Goal: Task Accomplishment & Management: Manage account settings

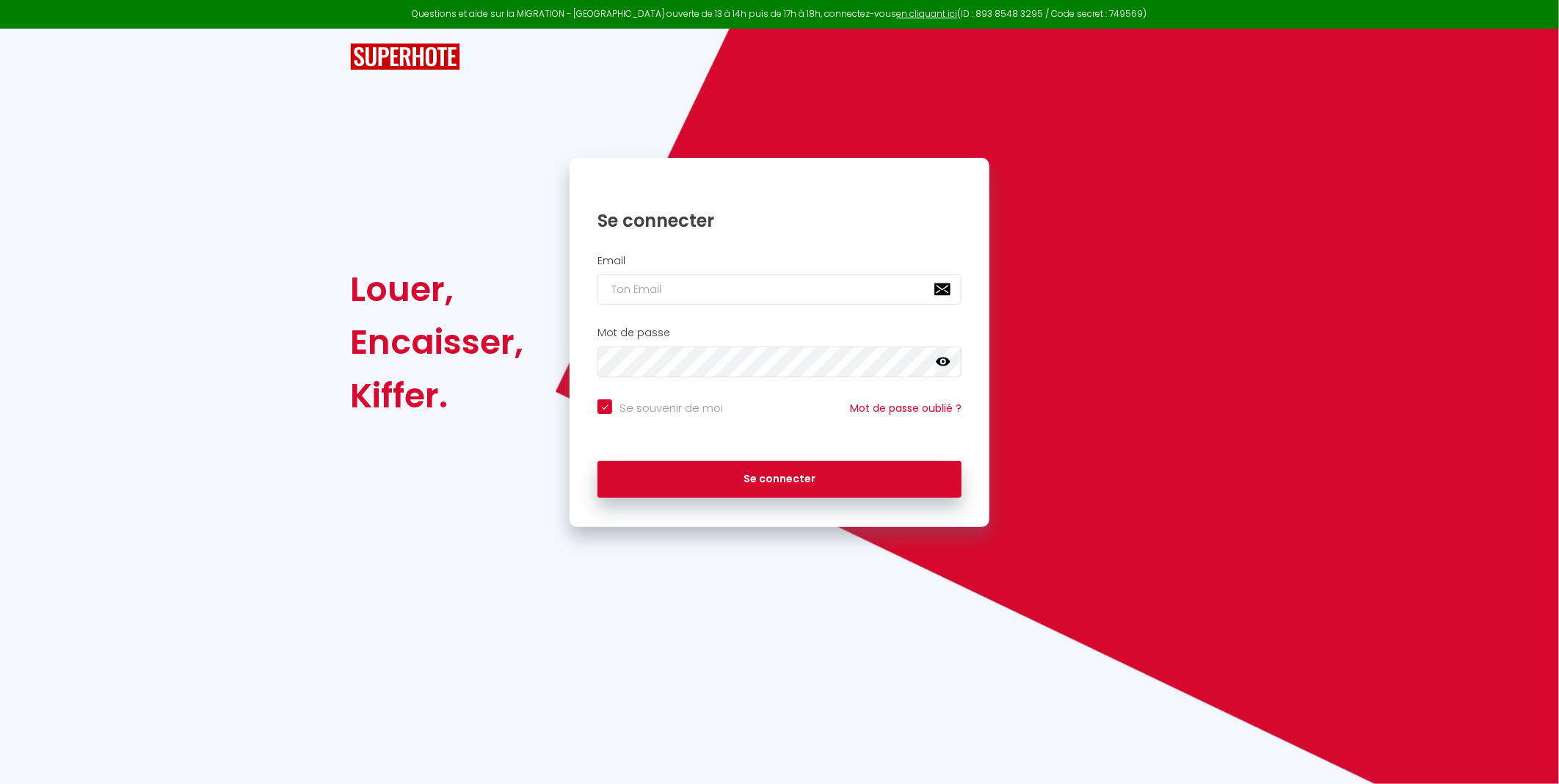
click at [607, 406] on input "Se souvenir de moi" at bounding box center [660, 406] width 125 height 15
checkbox input "false"
click at [687, 294] on input "email" at bounding box center [780, 289] width 364 height 31
type input "[EMAIL_ADDRESS][DOMAIN_NAME]"
click at [597, 460] on button "Se connecter" at bounding box center [780, 479] width 364 height 37
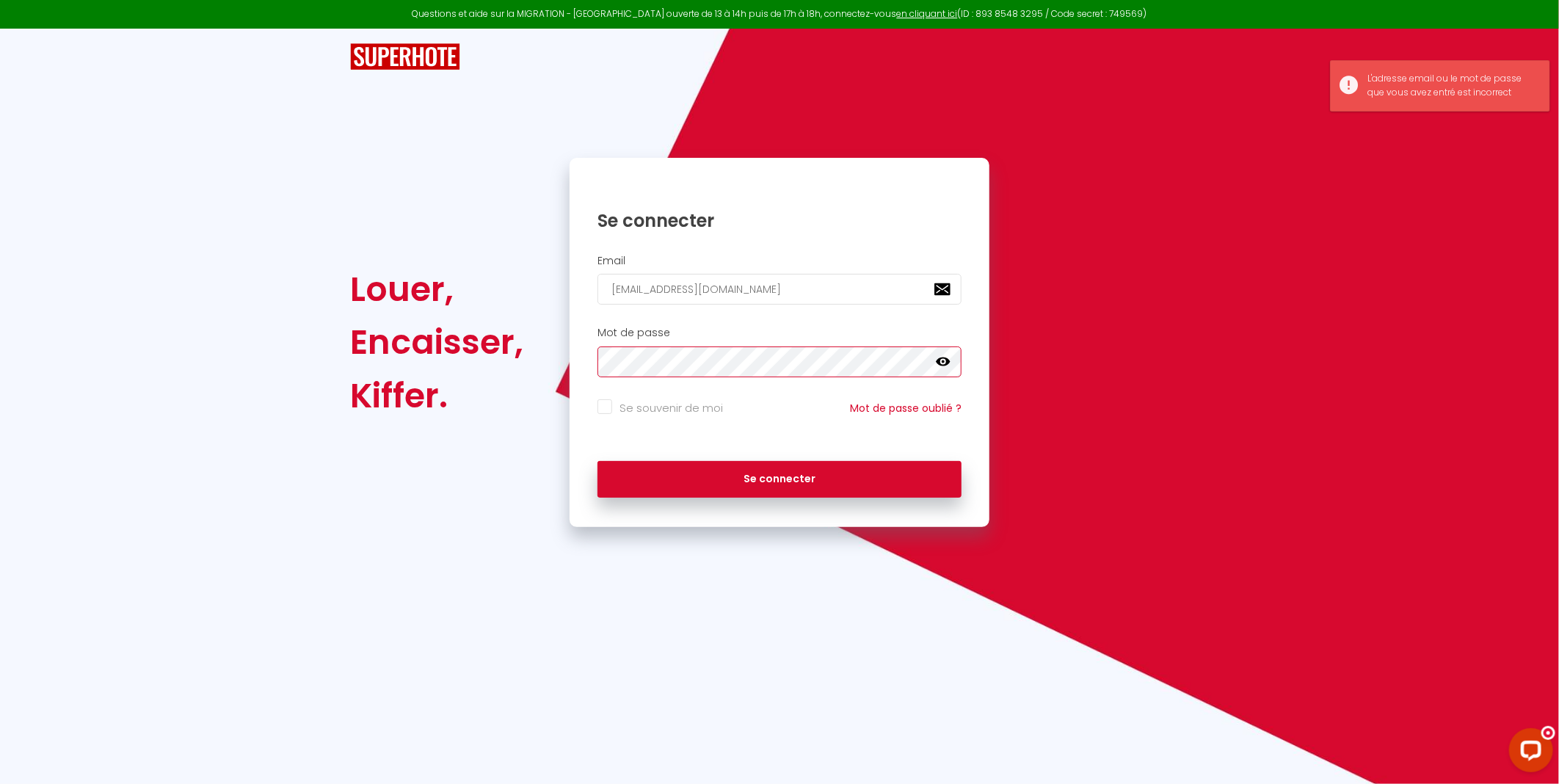
click at [597, 460] on button "Se connecter" at bounding box center [780, 479] width 364 height 37
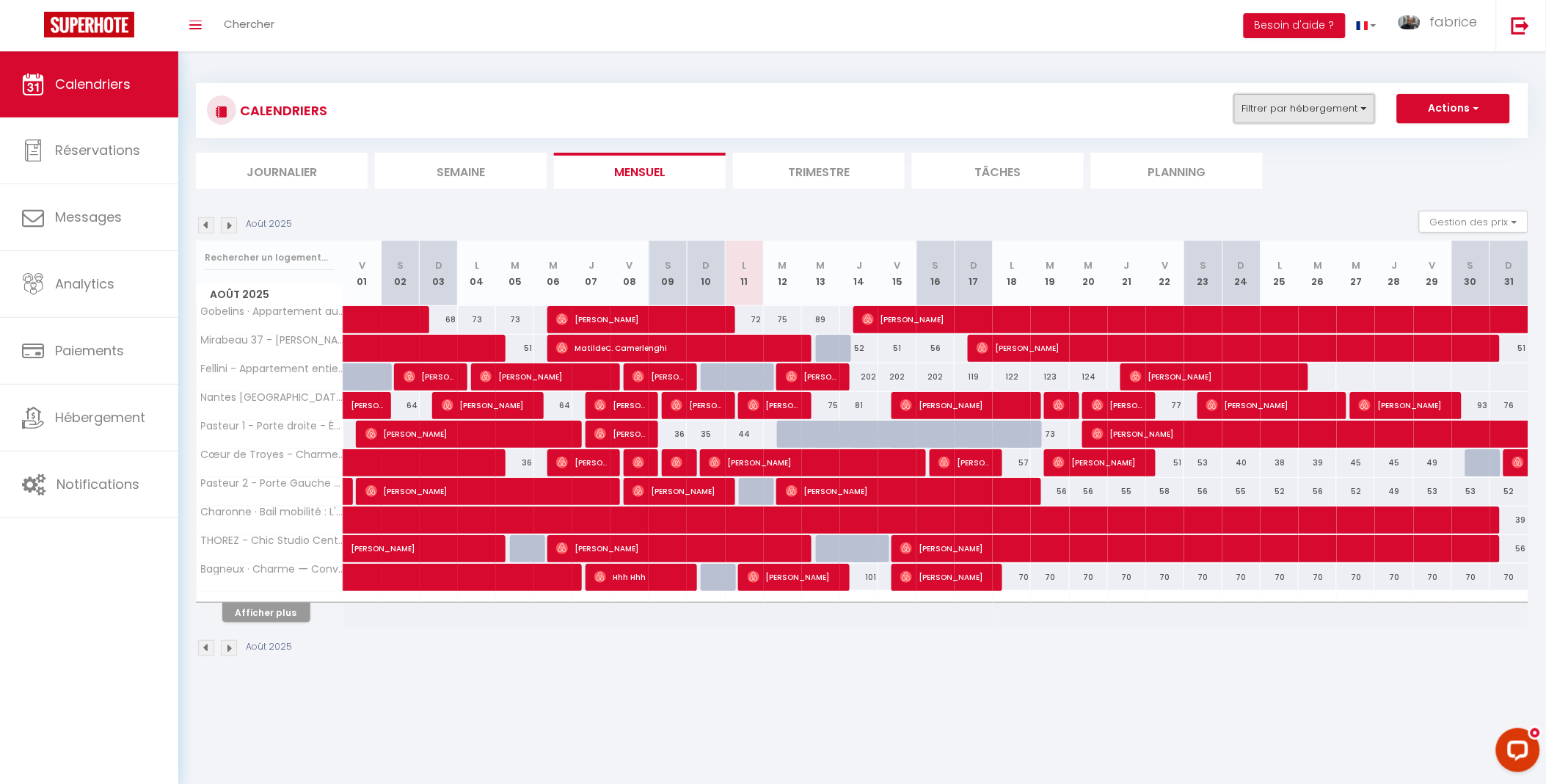
click at [1326, 109] on button "Filtrer par hébergement" at bounding box center [1305, 109] width 141 height 29
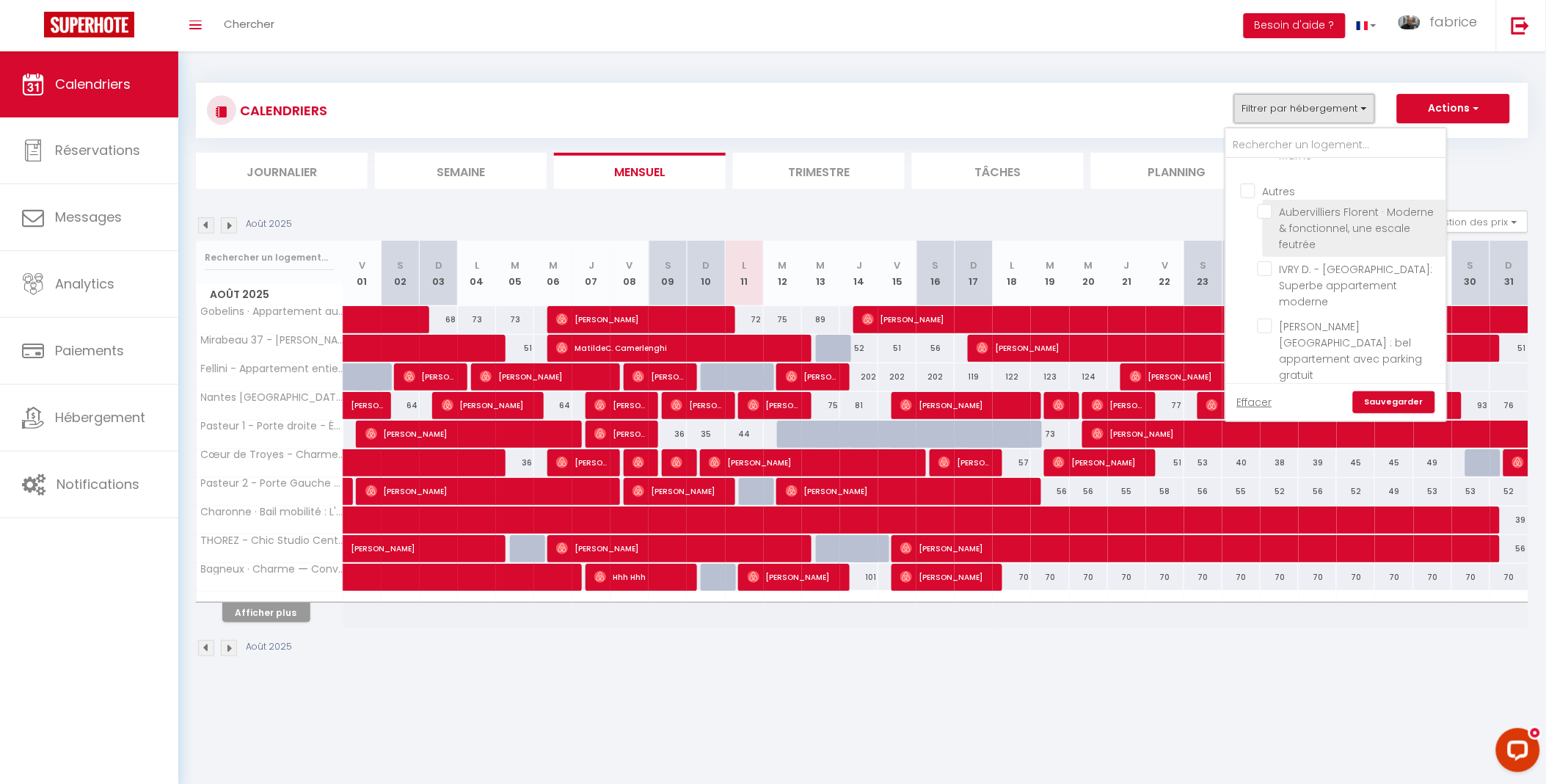
scroll to position [163, 0]
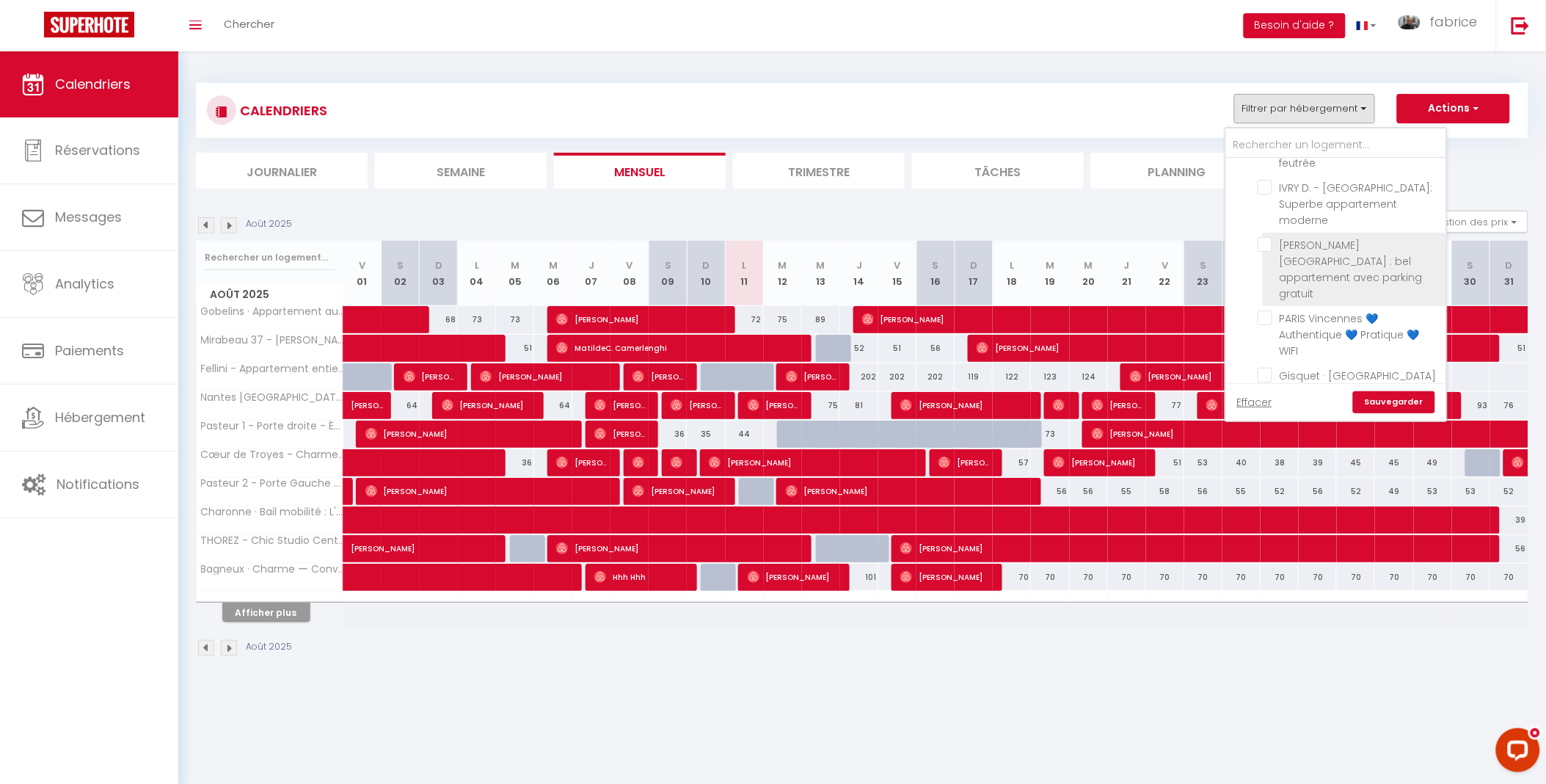
click at [1265, 247] on input "[PERSON_NAME][GEOGRAPHIC_DATA] : bel appartement avec parking gratuit" at bounding box center [1349, 244] width 184 height 15
checkbox input "true"
checkbox input "false"
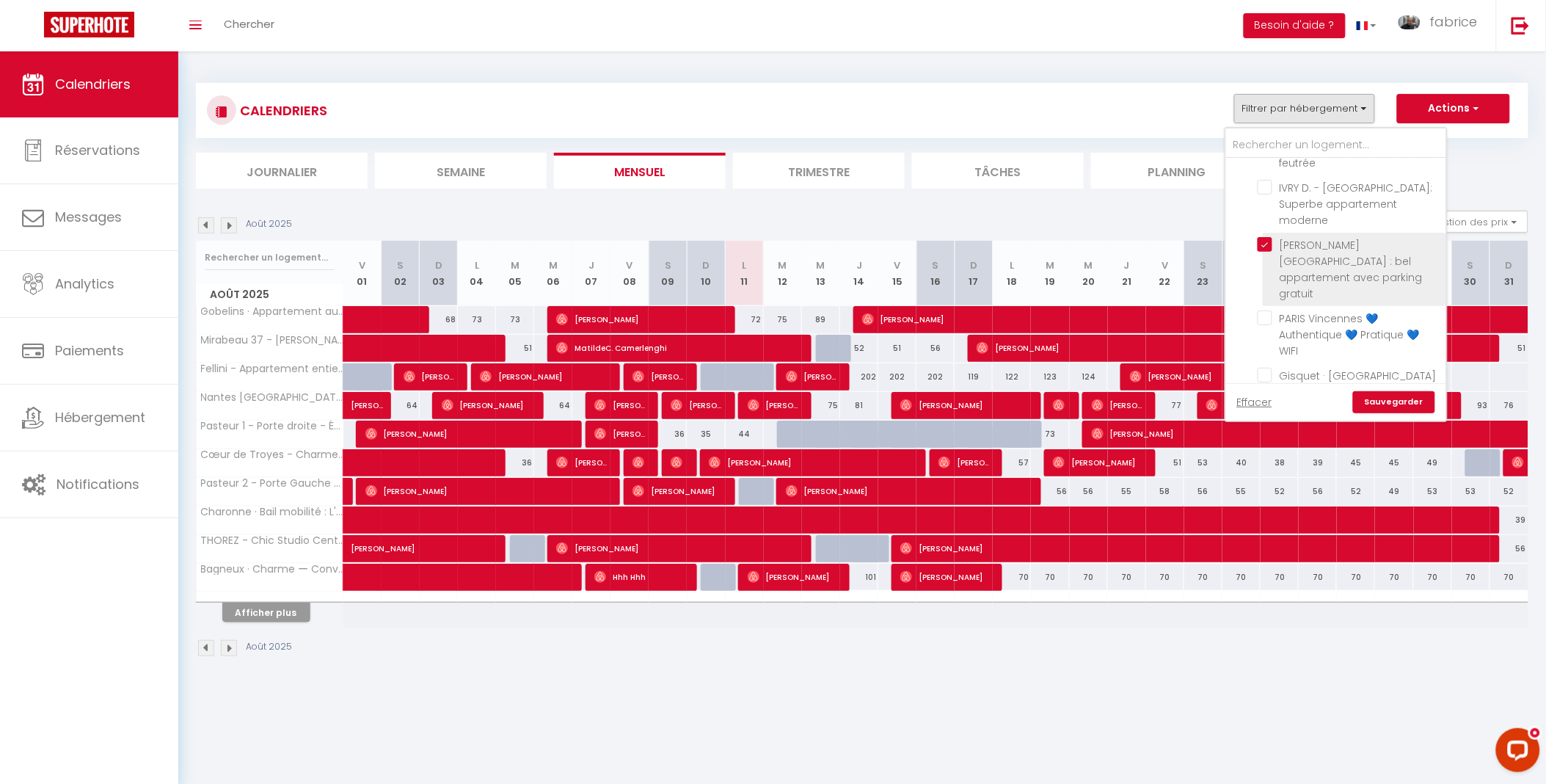
checkbox input "false"
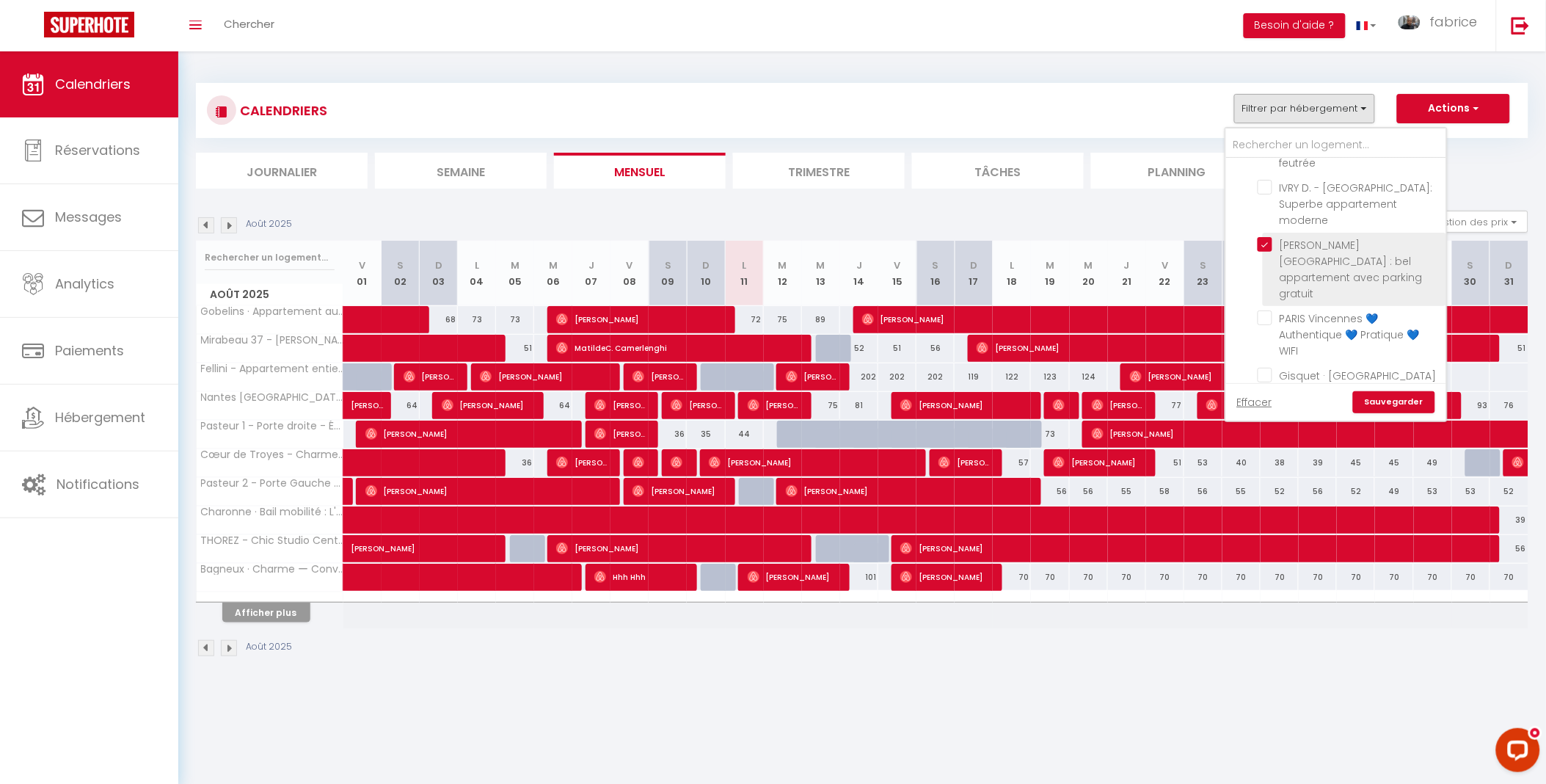
checkbox input "false"
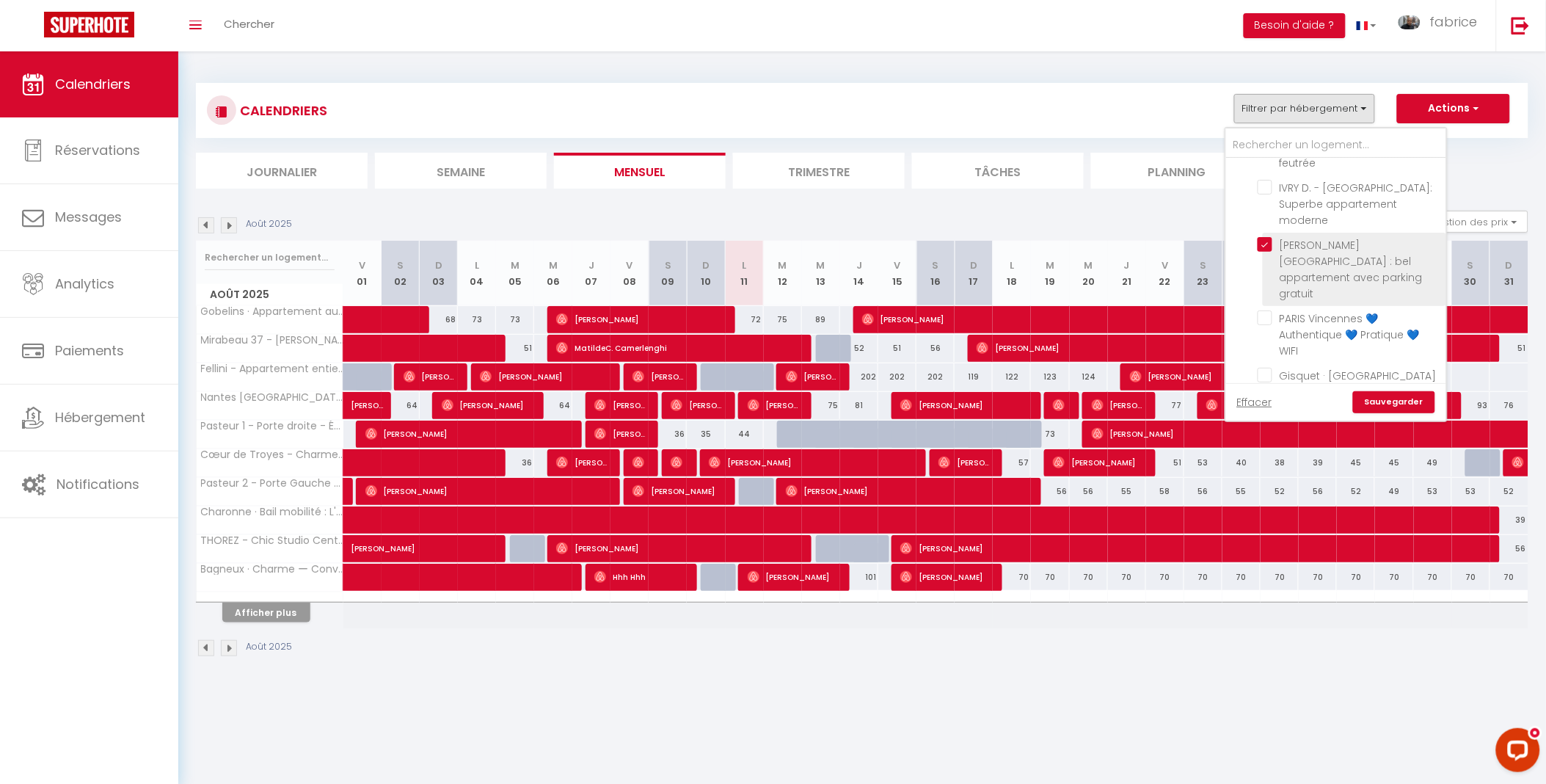
checkbox input "false"
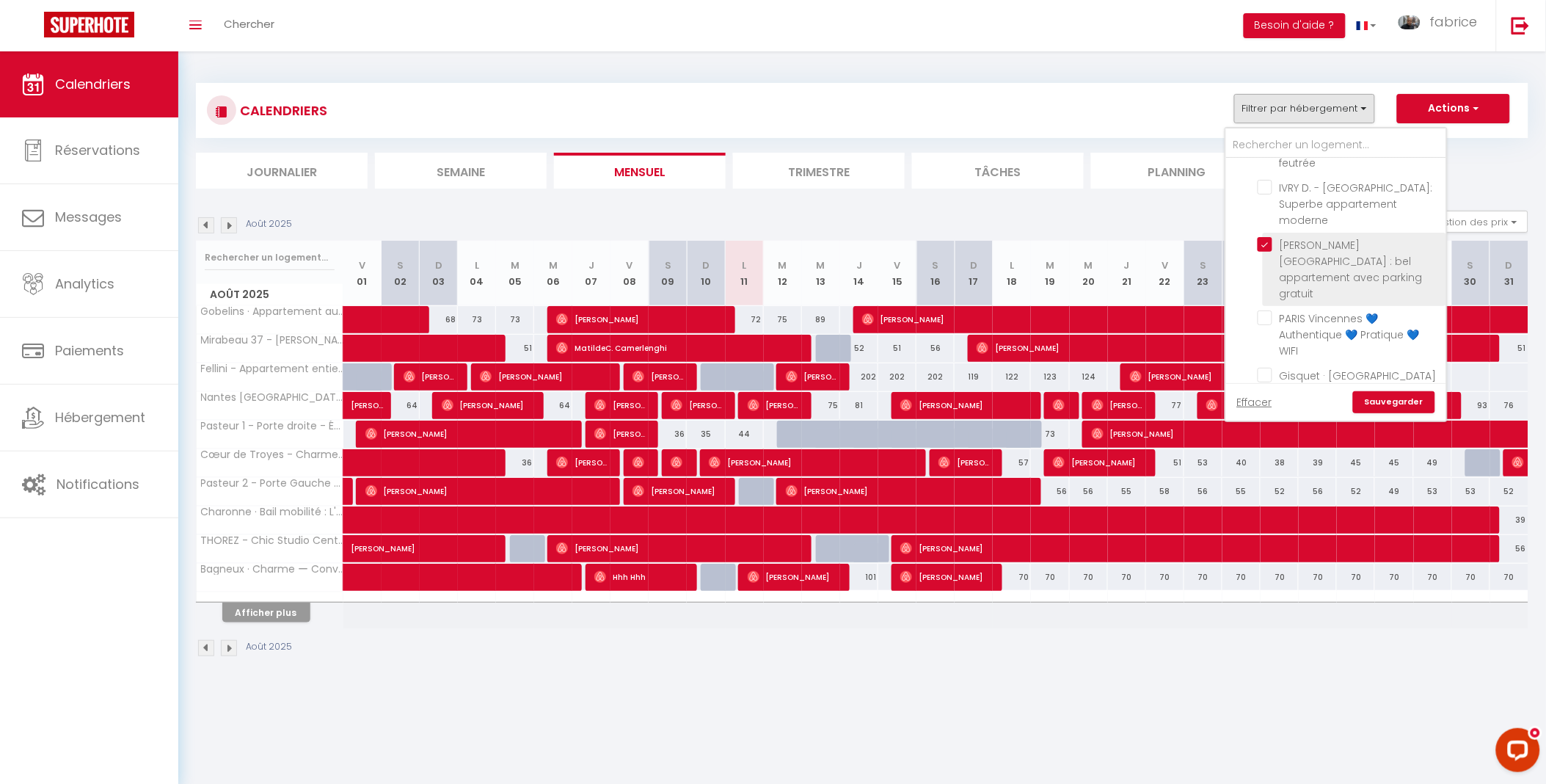
checkbox input "false"
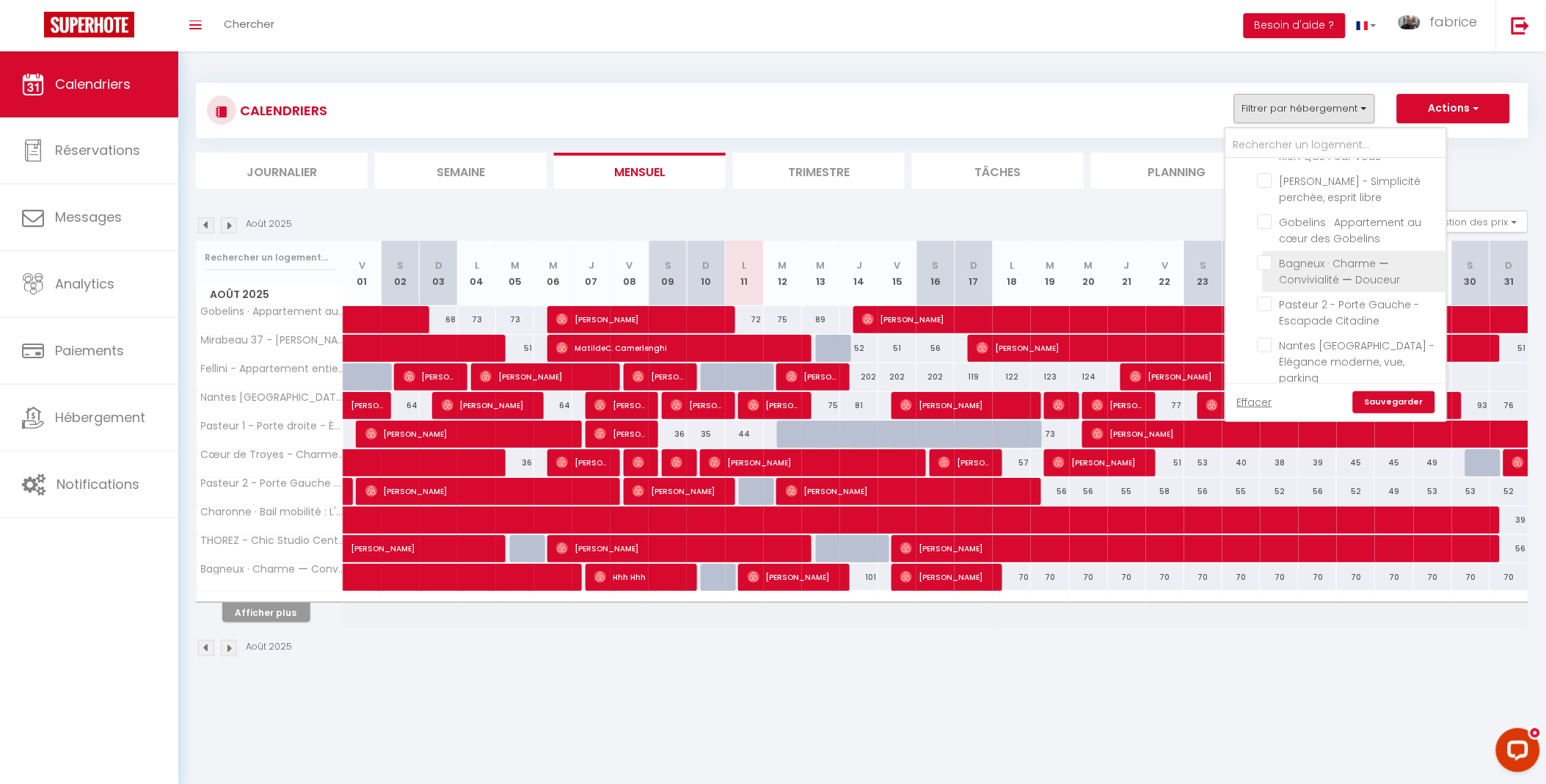
click at [1272, 255] on input "Bagneux · Charme ー Convivialité ー Douceur" at bounding box center [1349, 262] width 184 height 15
checkbox input "true"
checkbox input "false"
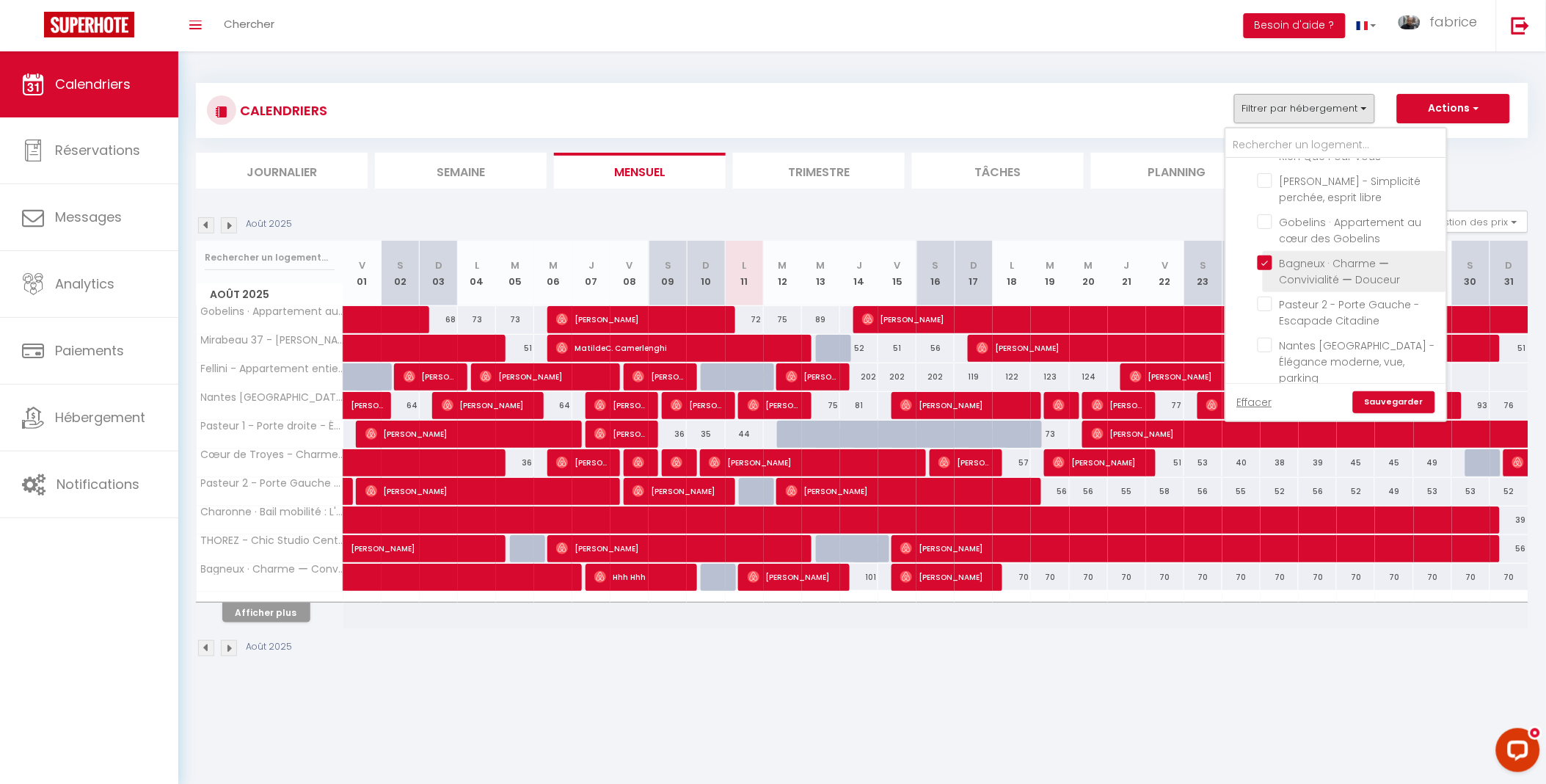
checkbox input "false"
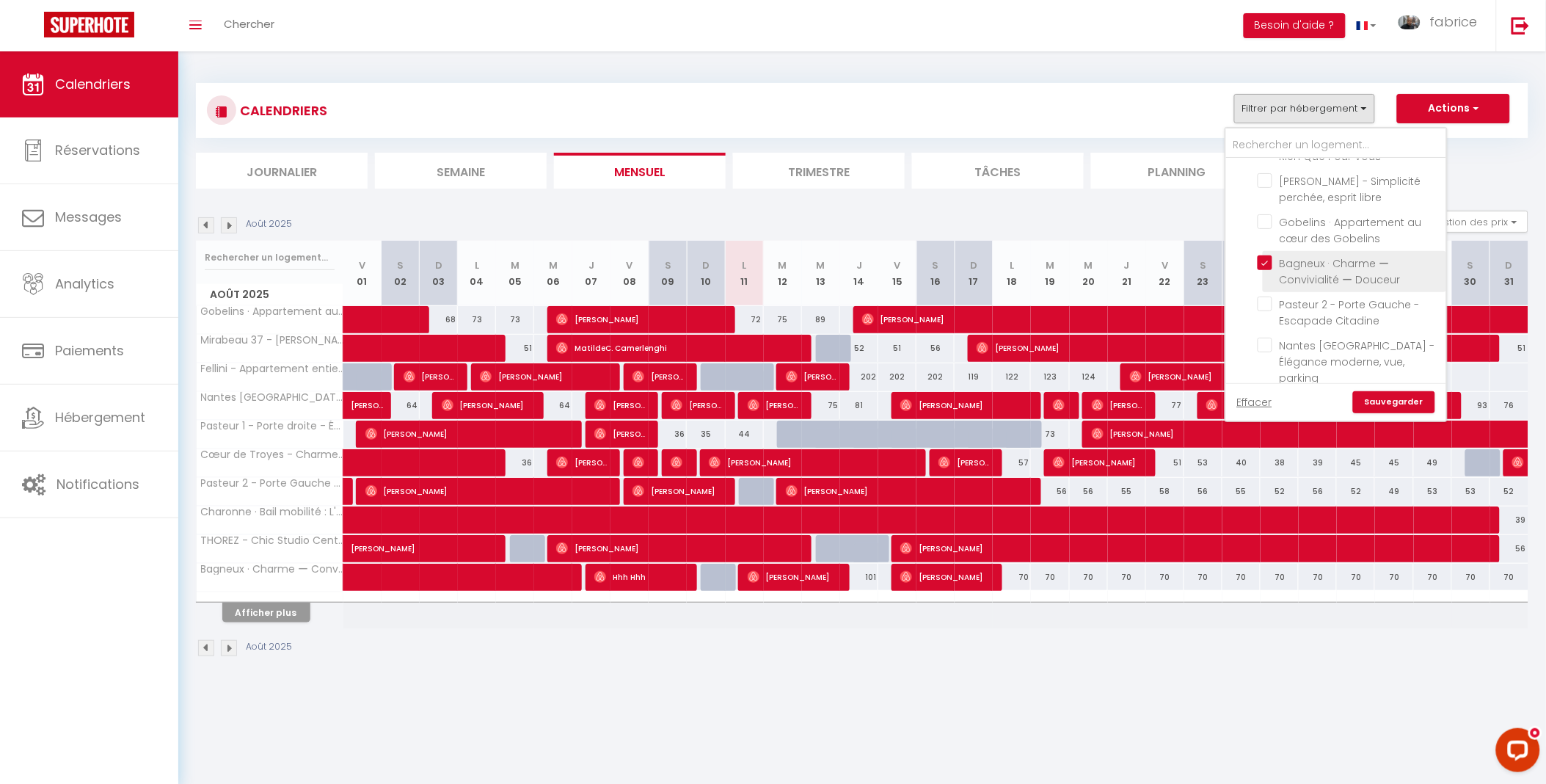
checkbox input "false"
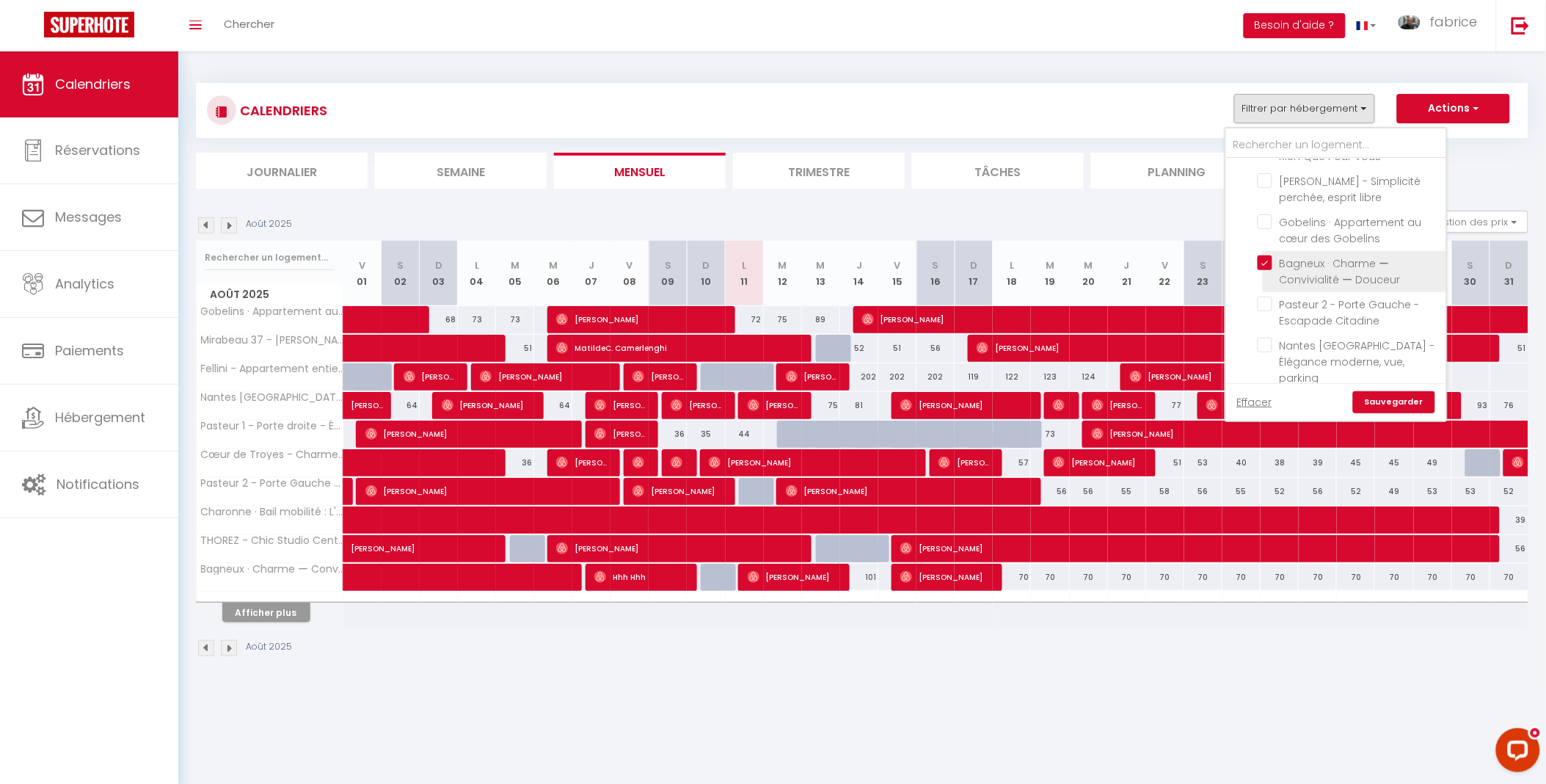
checkbox input "false"
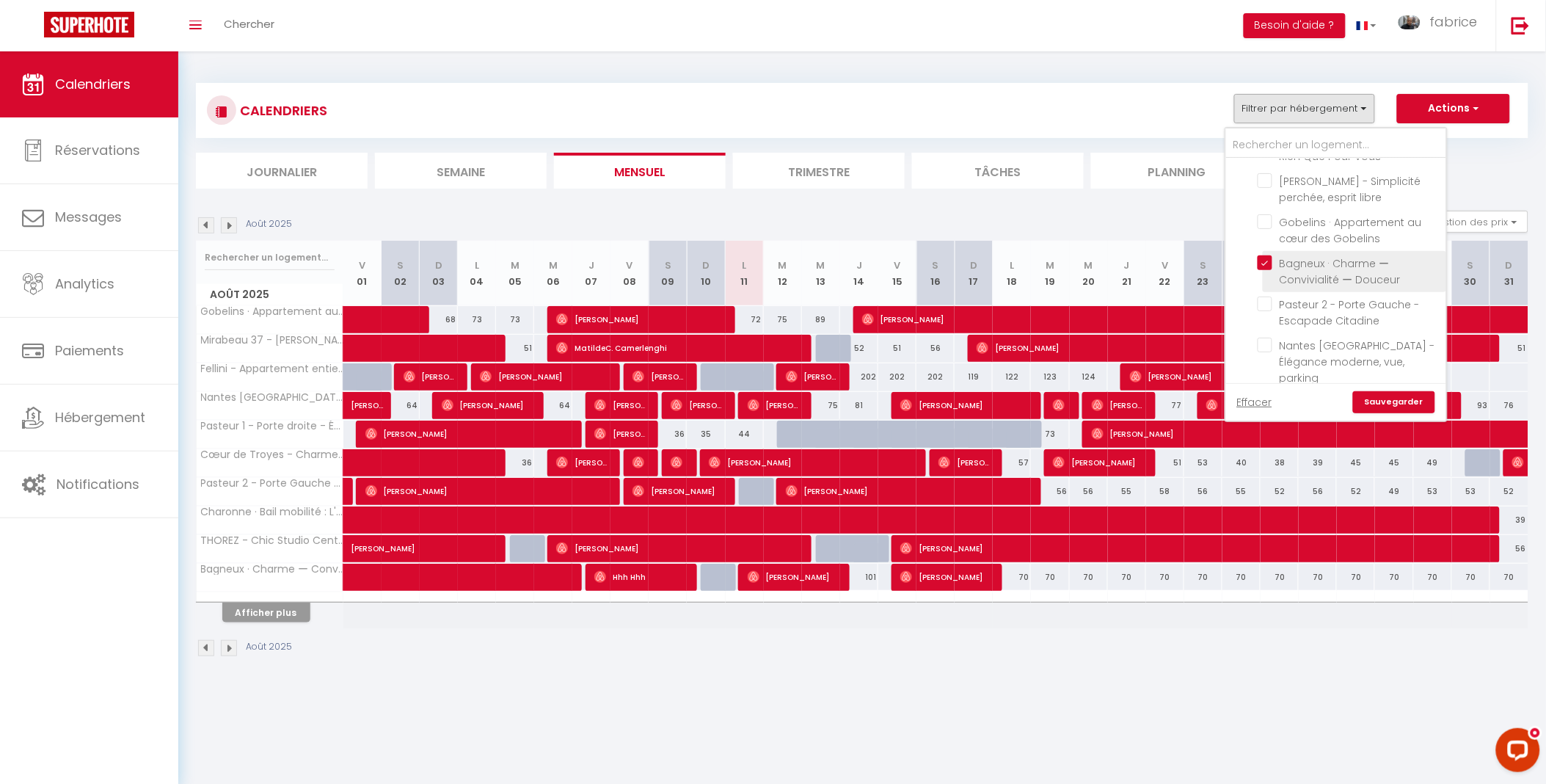
checkbox input "false"
click at [1387, 396] on link "Sauvegarder" at bounding box center [1394, 402] width 82 height 22
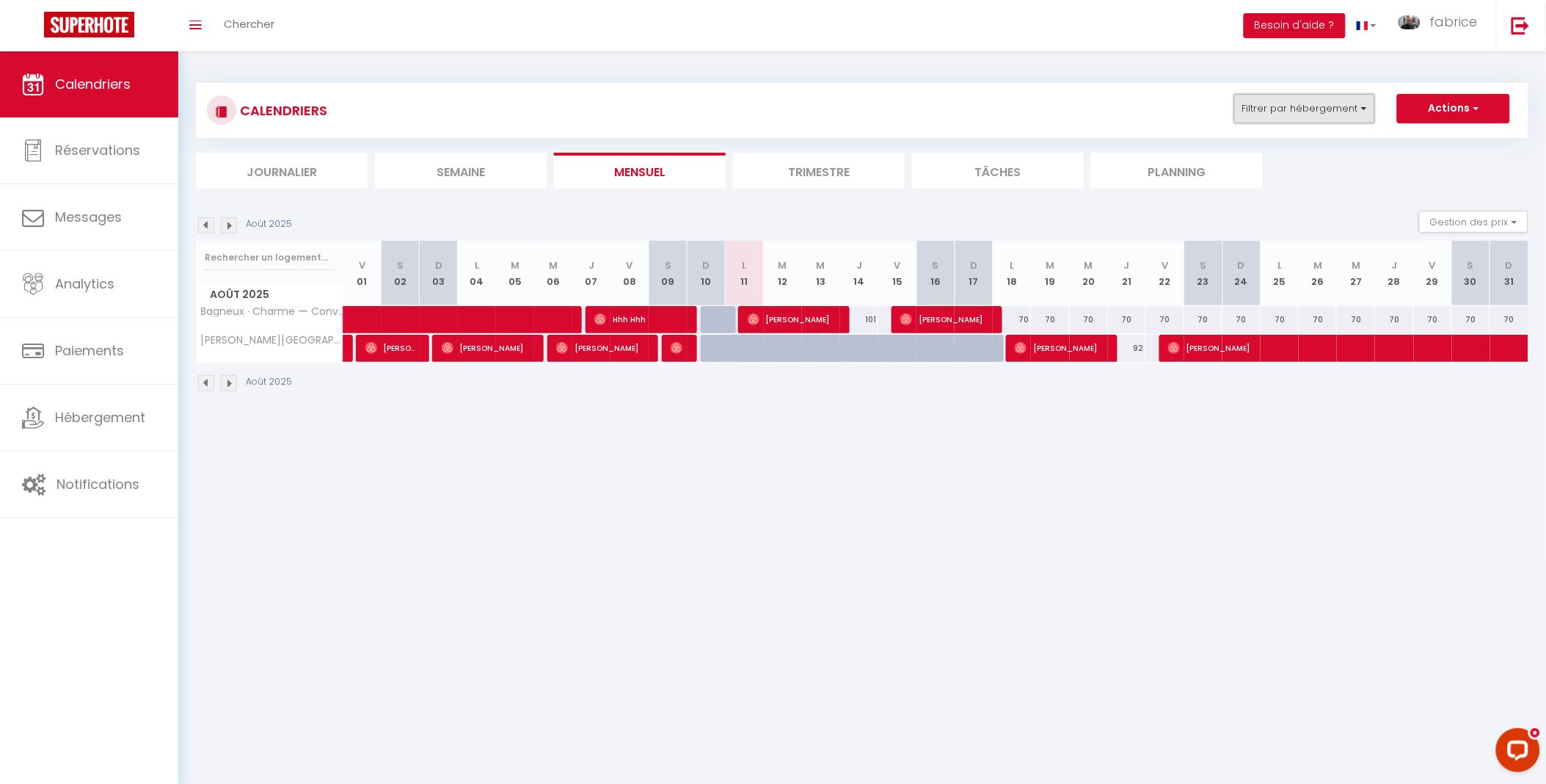
click at [1290, 108] on button "Filtrer par hébergement" at bounding box center [1305, 109] width 141 height 29
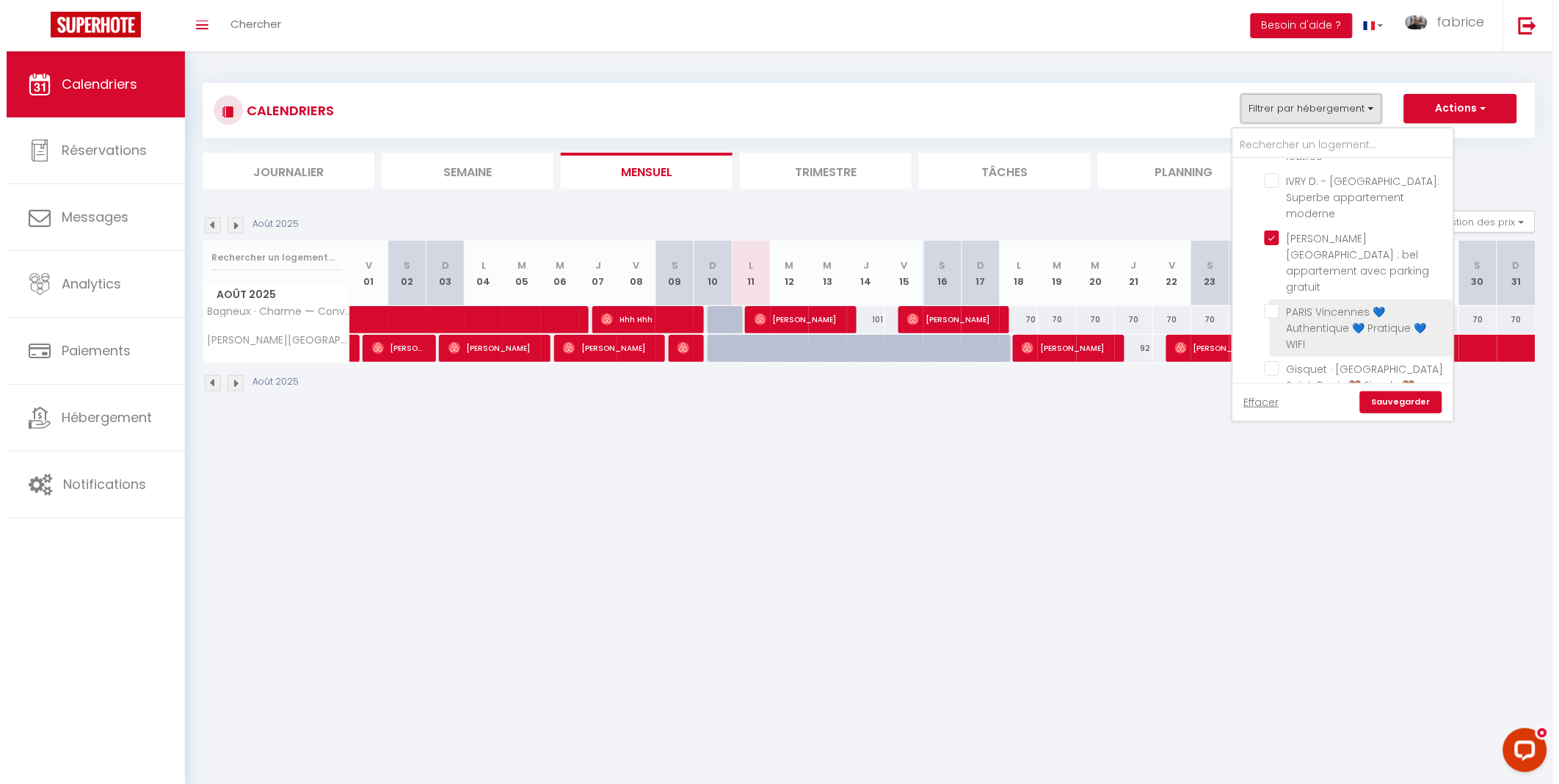
scroll to position [163, 0]
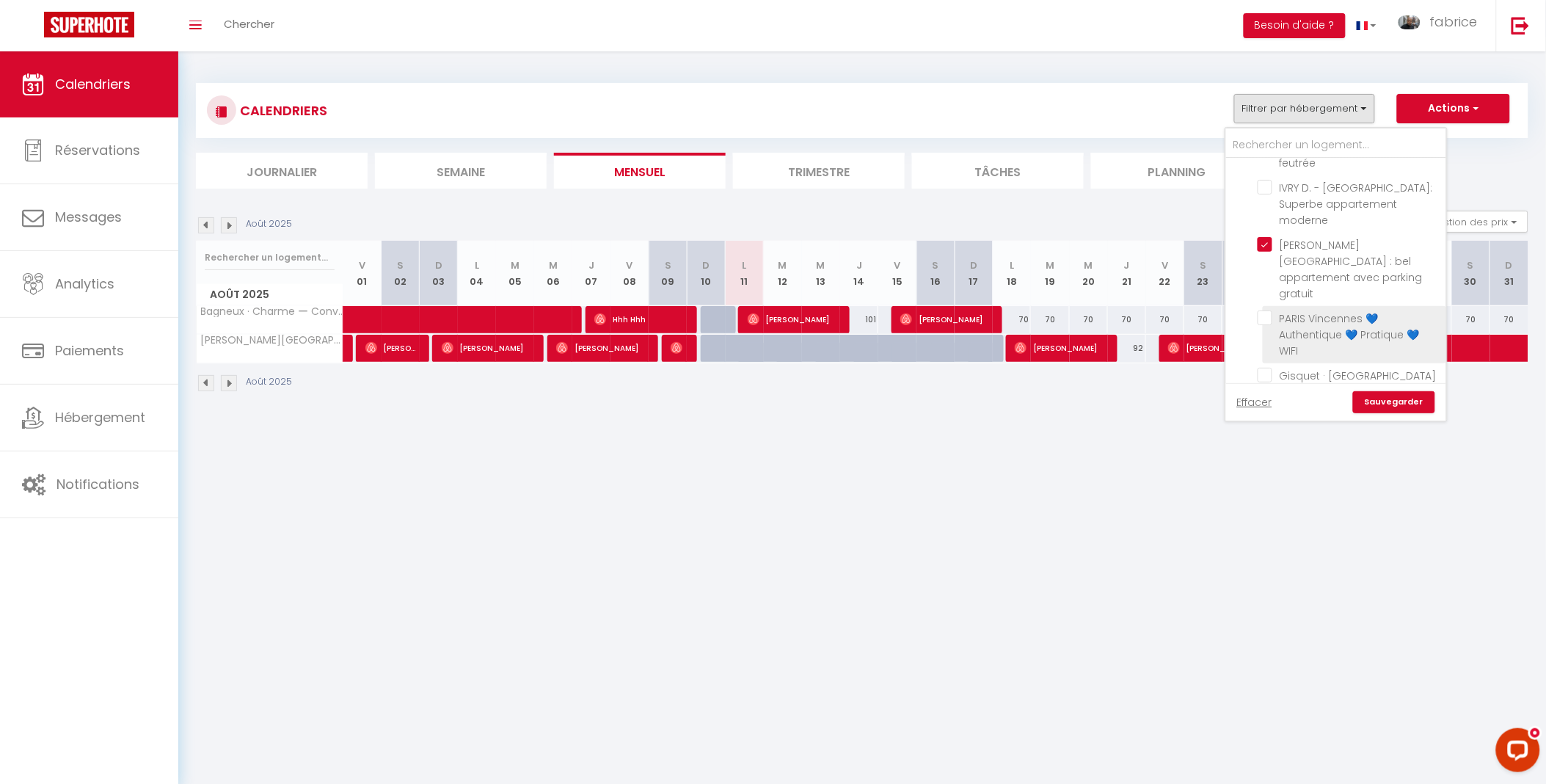
click at [1271, 311] on input "PARIS Vincennes 💙 Authentique 💙 Pratique 💙 WIFI" at bounding box center [1349, 317] width 184 height 15
checkbox input "true"
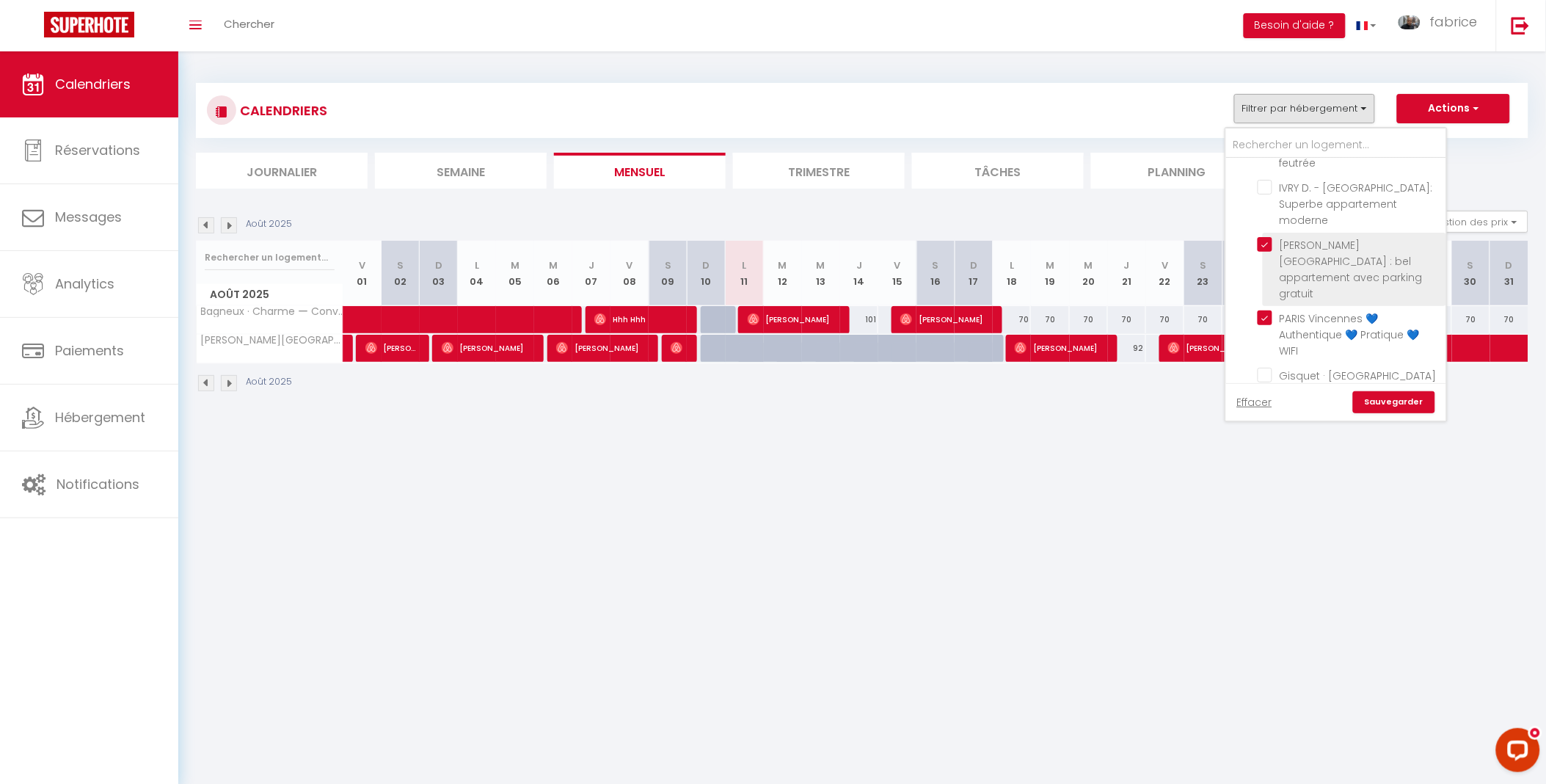
checkbox input "false"
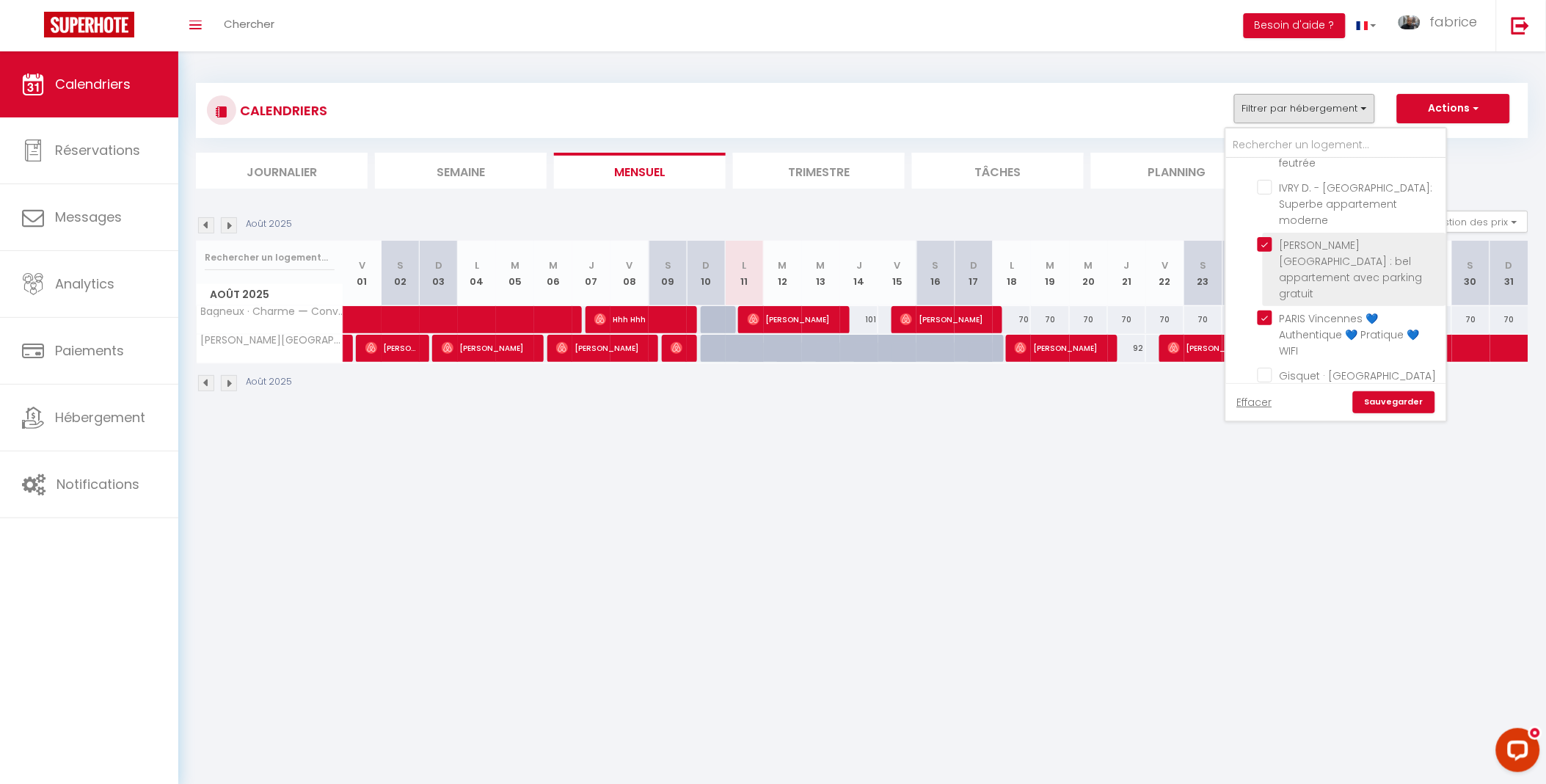
checkbox input "false"
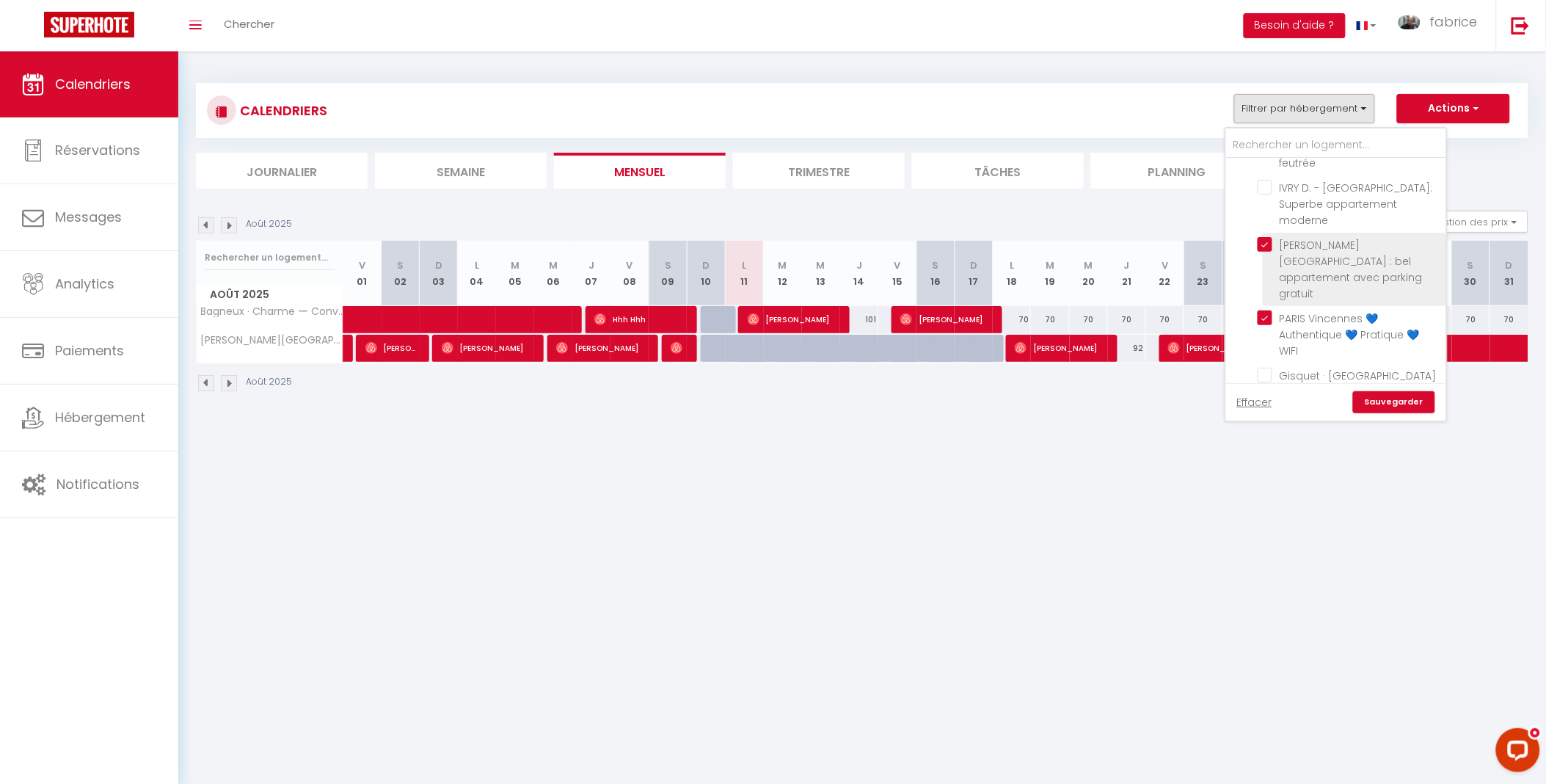
checkbox input "false"
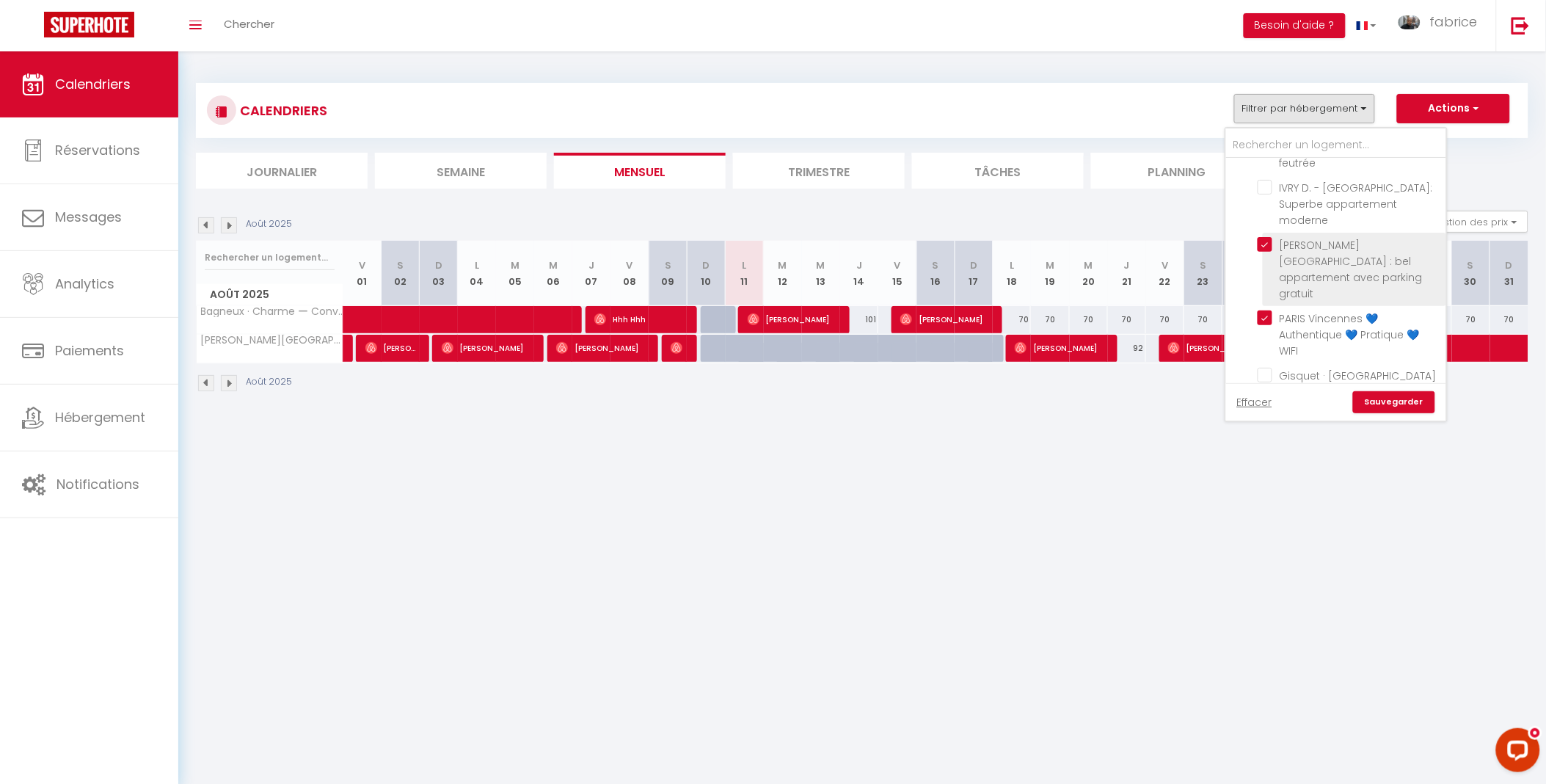
checkbox input "false"
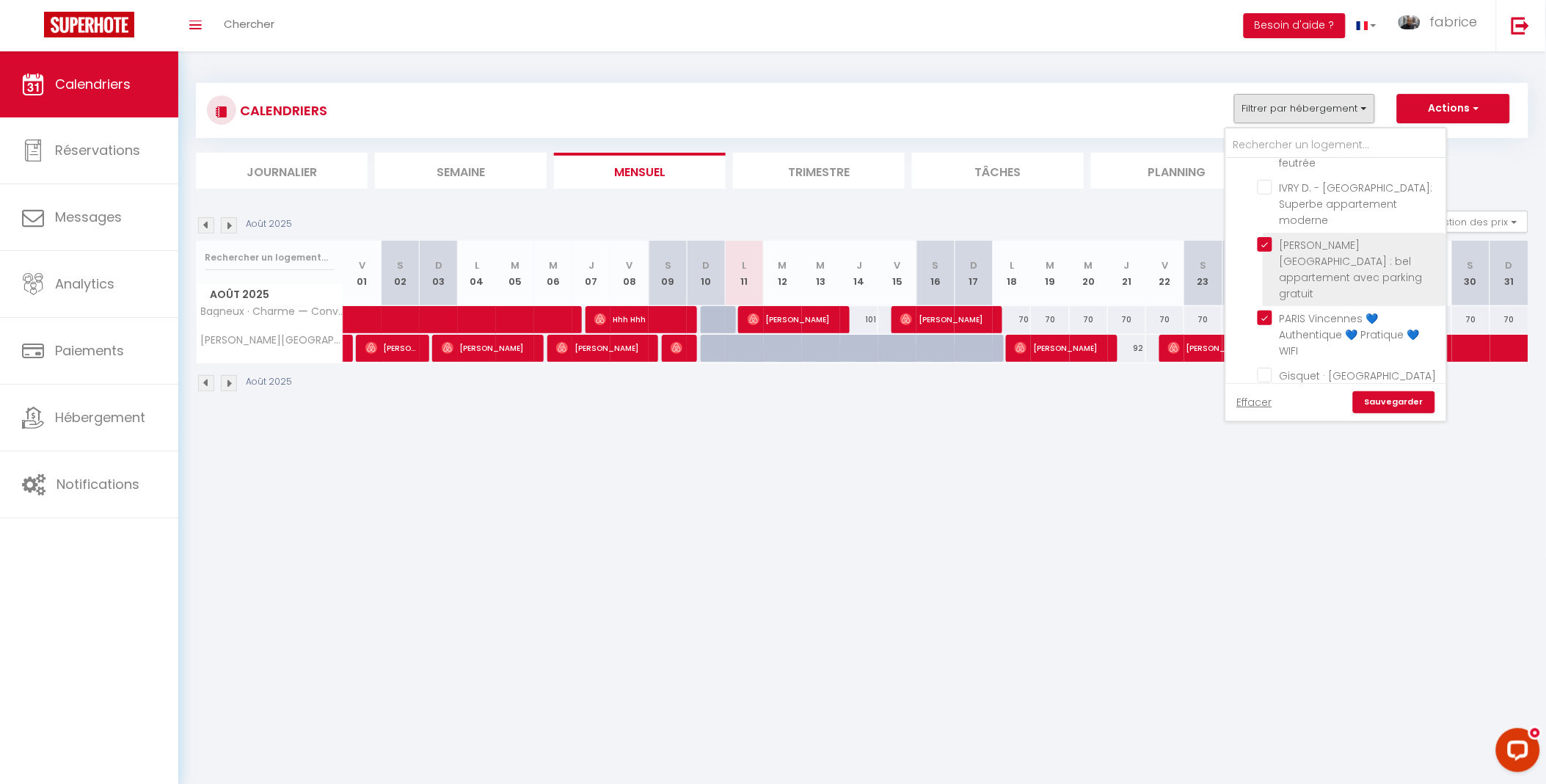
click at [1271, 243] on input "[PERSON_NAME][GEOGRAPHIC_DATA] : bel appartement avec parking gratuit" at bounding box center [1349, 244] width 184 height 15
checkbox input "false"
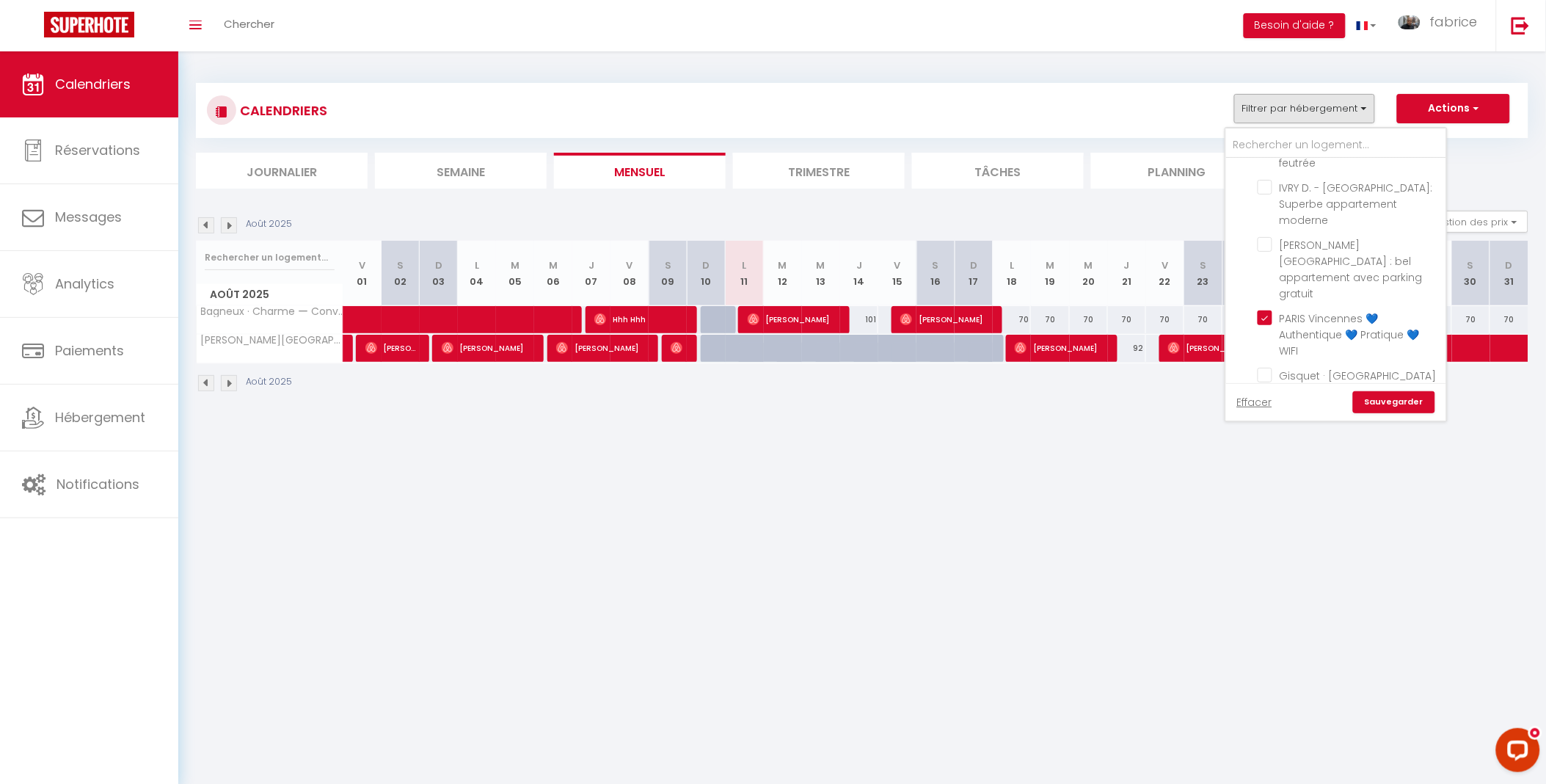
checkbox input "false"
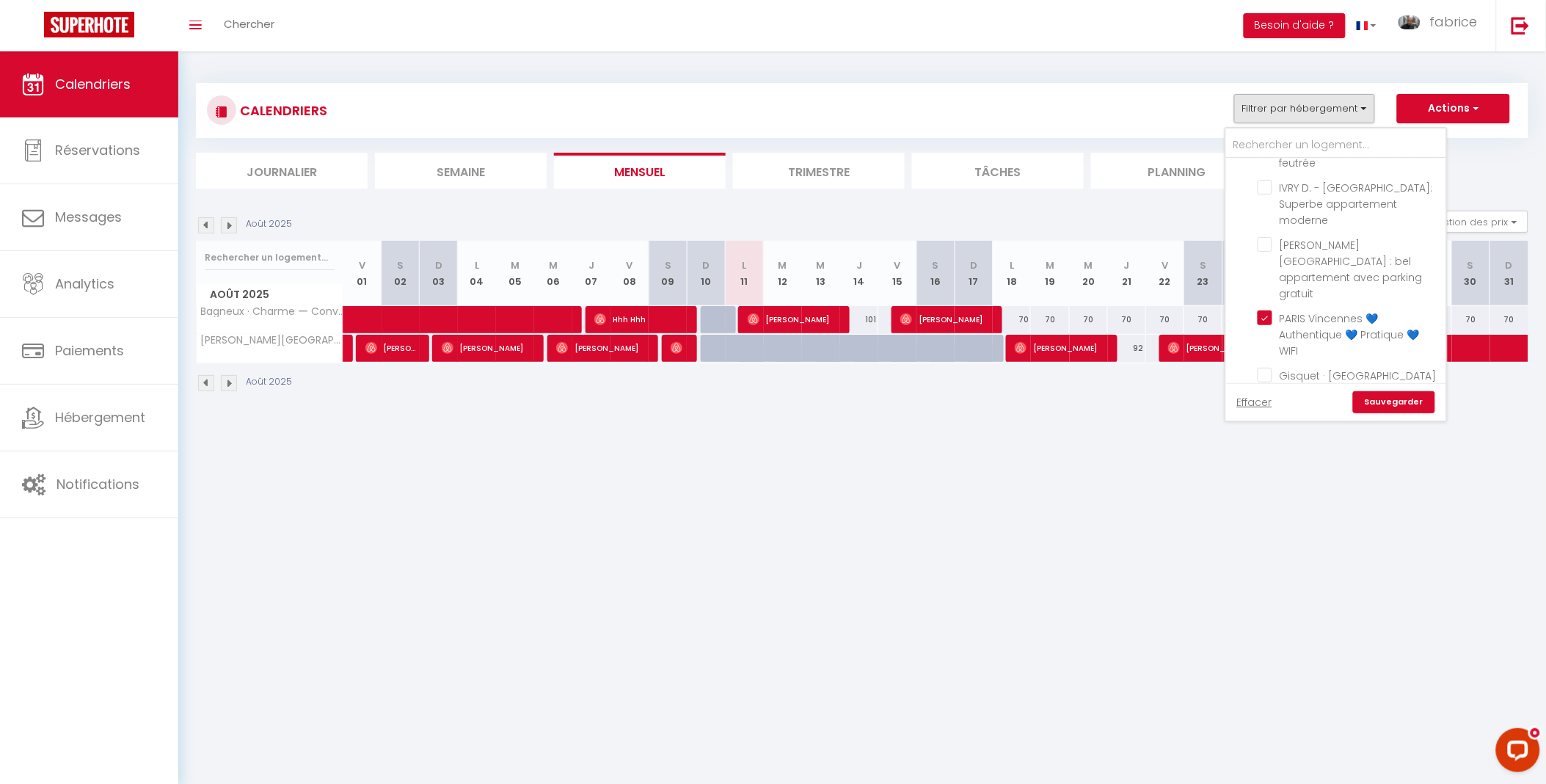
checkbox input "false"
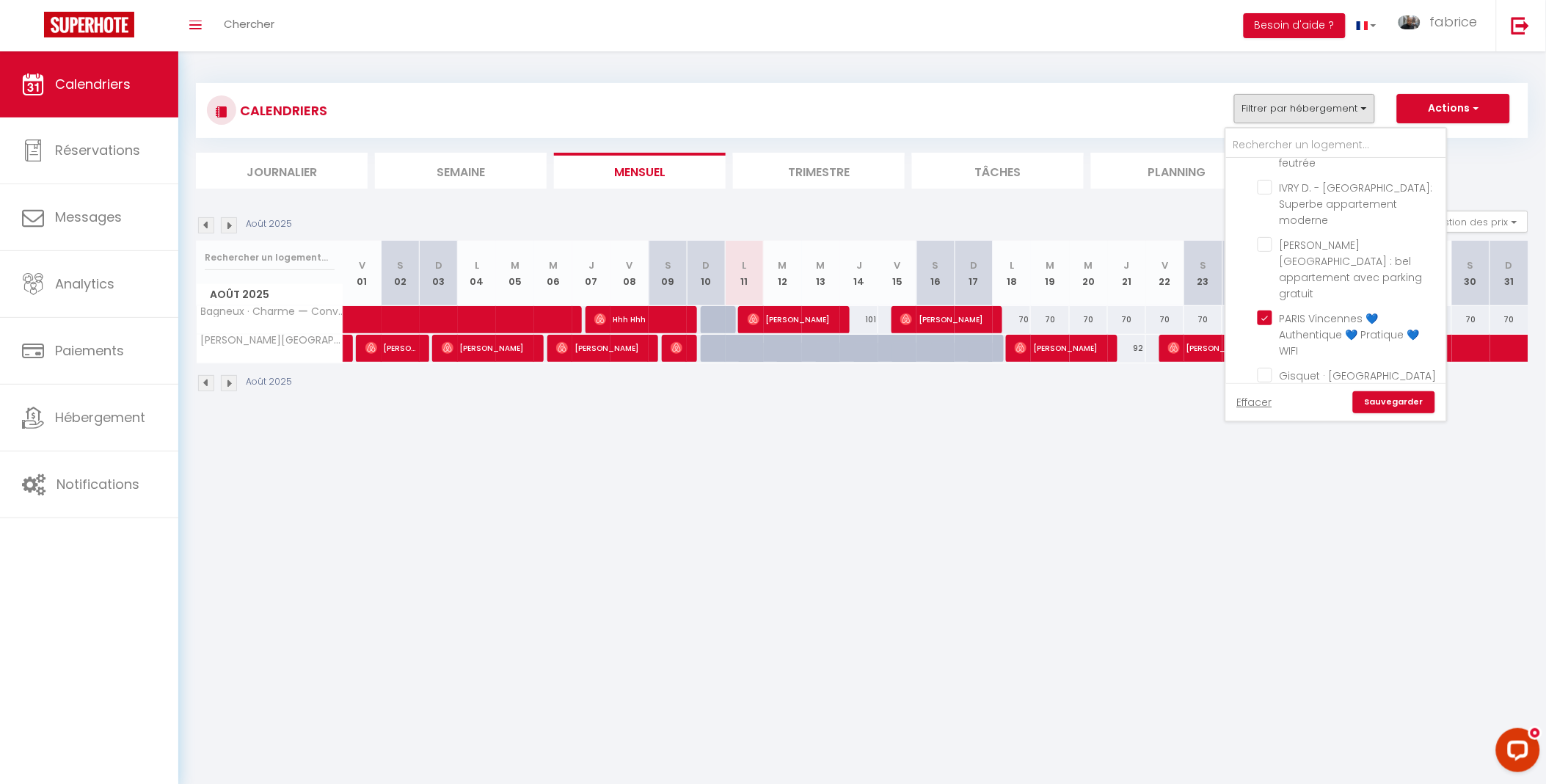
checkbox input "false"
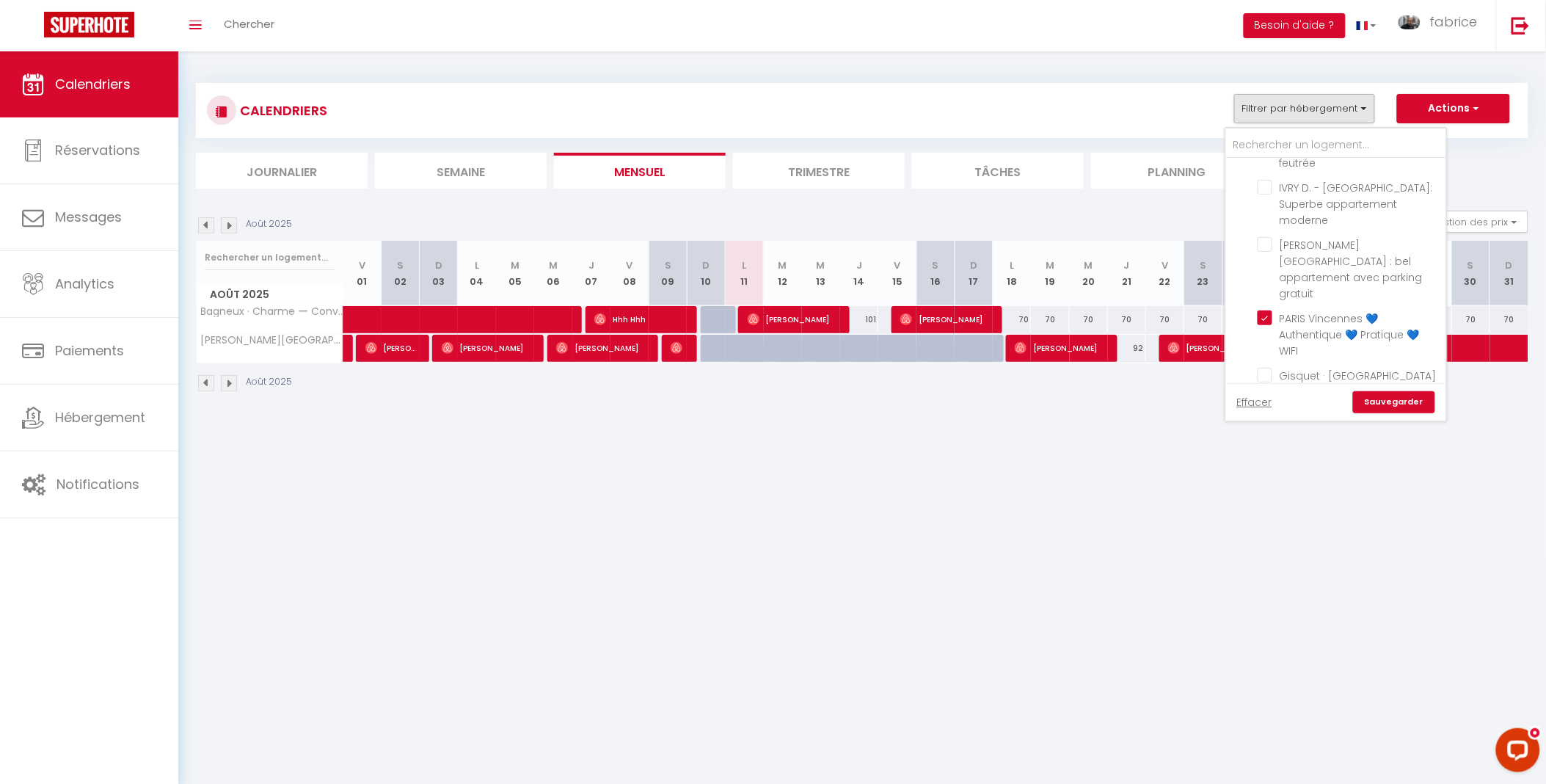
checkbox input "false"
click at [1402, 397] on link "Sauvegarder" at bounding box center [1394, 402] width 82 height 22
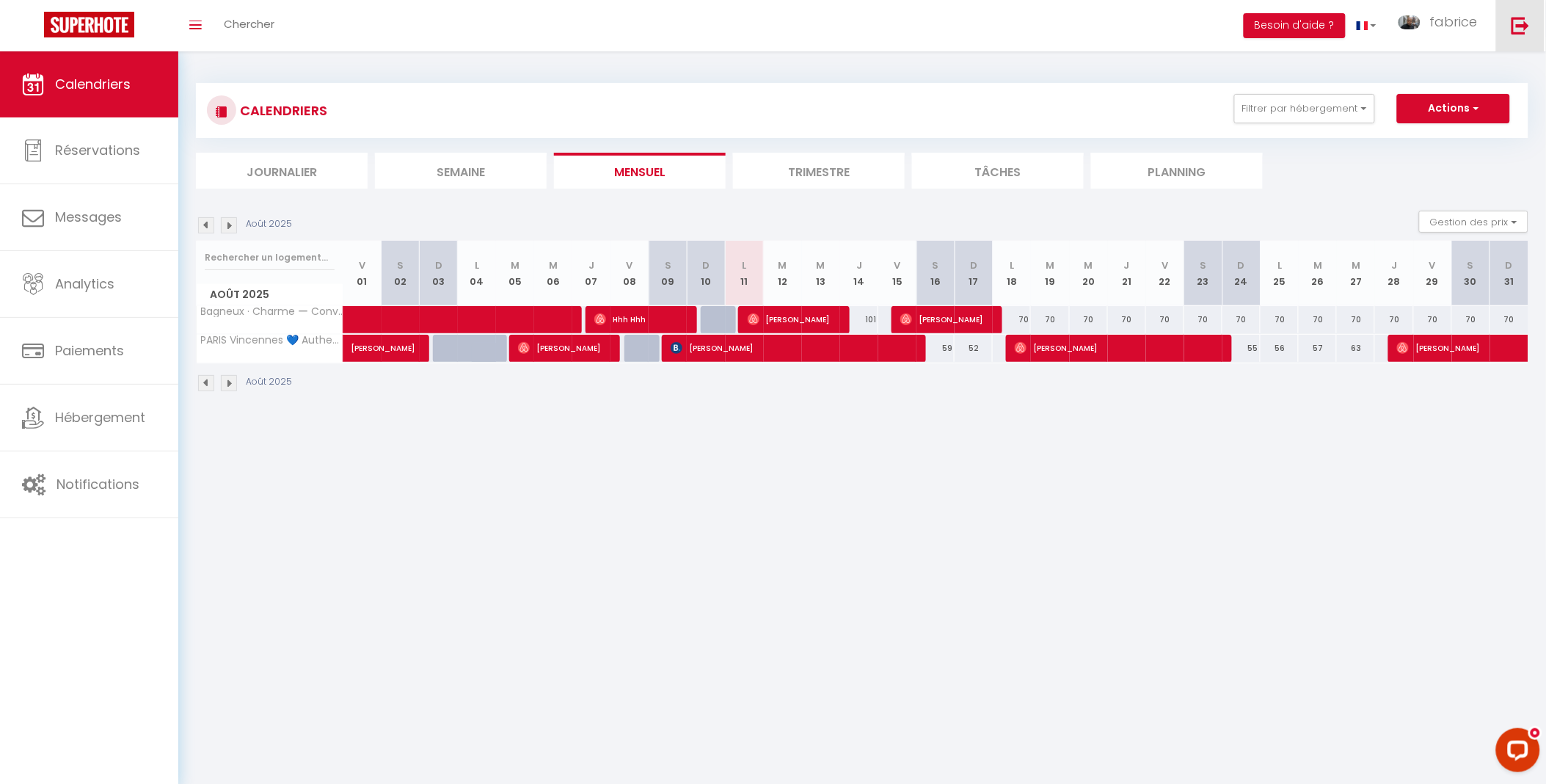
click at [1517, 30] on img at bounding box center [1521, 25] width 18 height 18
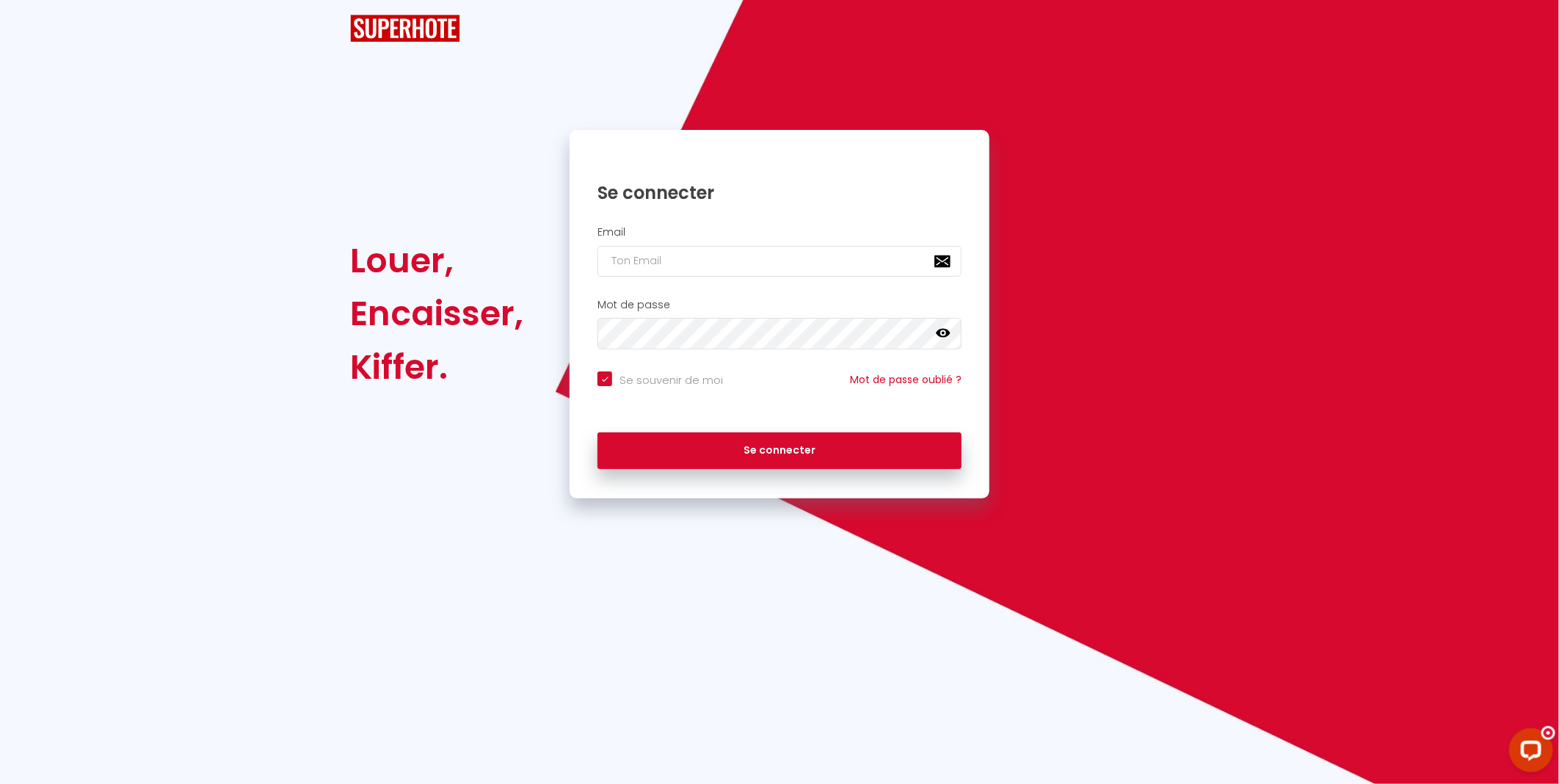
checkbox input "true"
